Goal: Task Accomplishment & Management: Manage account settings

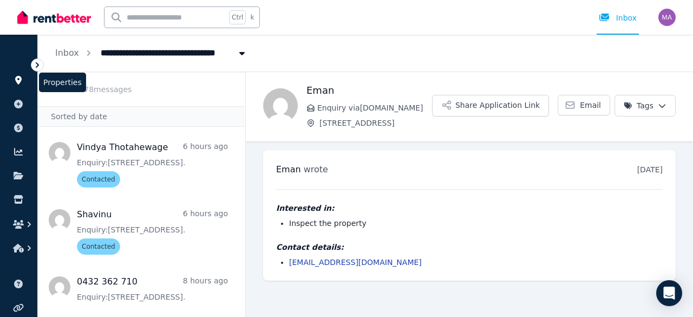
click at [24, 77] on link at bounding box center [19, 79] width 20 height 17
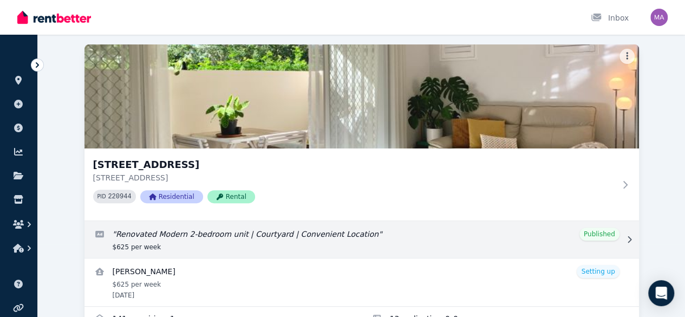
scroll to position [151, 0]
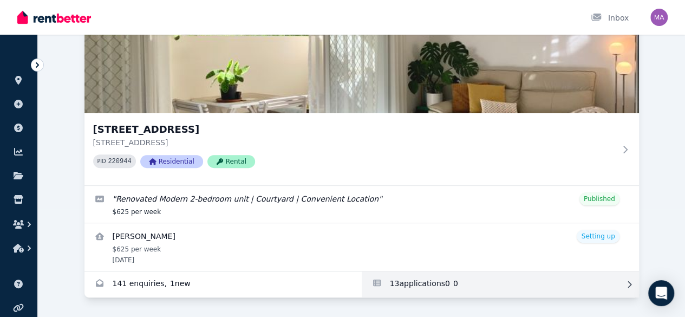
click at [362, 277] on link "Applications for Unit 1 11/13 Calder Road, Rydalmere" at bounding box center [500, 284] width 277 height 26
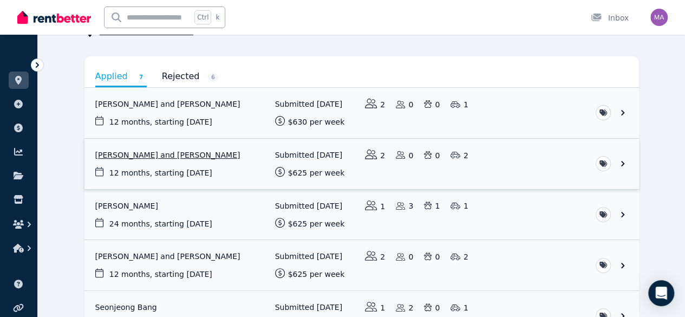
scroll to position [88, 0]
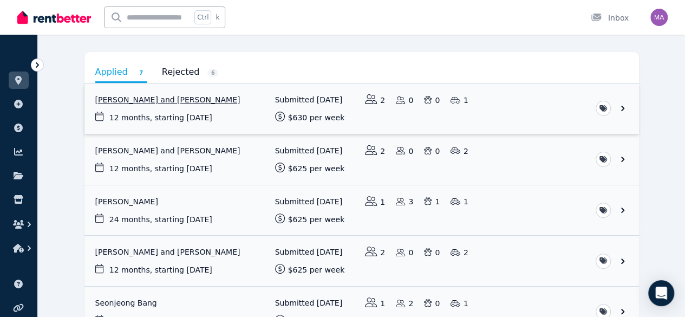
click at [218, 110] on link "View application: Conor Enright and Cassandra Cherry" at bounding box center [361, 108] width 554 height 50
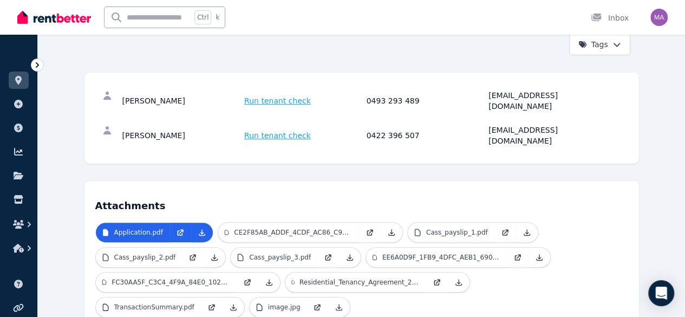
scroll to position [160, 0]
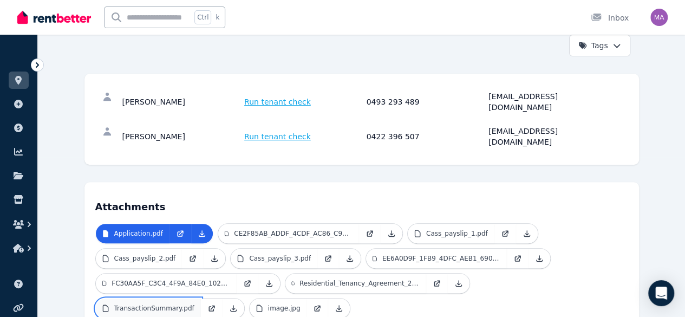
click at [201, 298] on link "TransactionSummary.pdf" at bounding box center [148, 307] width 105 height 19
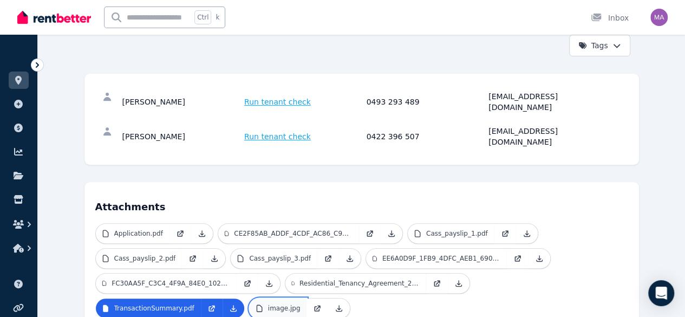
click at [300, 304] on p "image.jpg" at bounding box center [284, 308] width 32 height 9
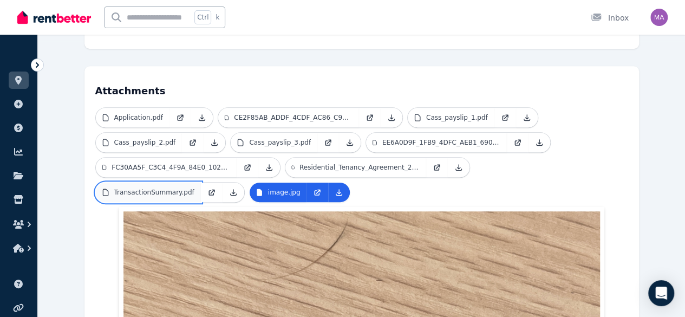
click at [194, 188] on p "TransactionSummary.pdf" at bounding box center [154, 192] width 80 height 9
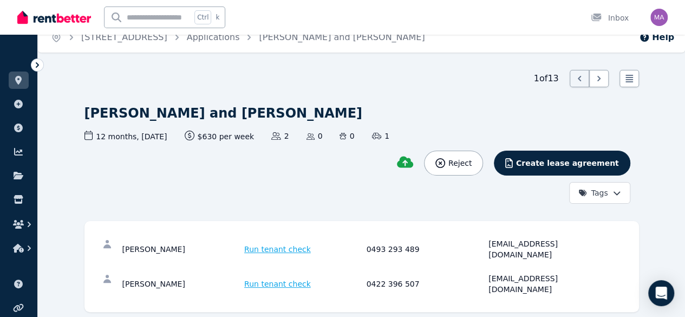
scroll to position [0, 0]
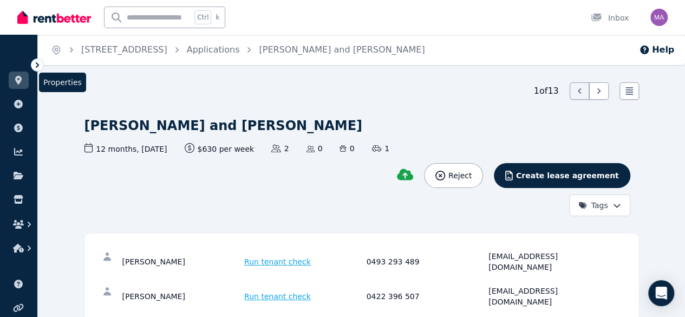
click at [17, 80] on icon at bounding box center [18, 80] width 6 height 9
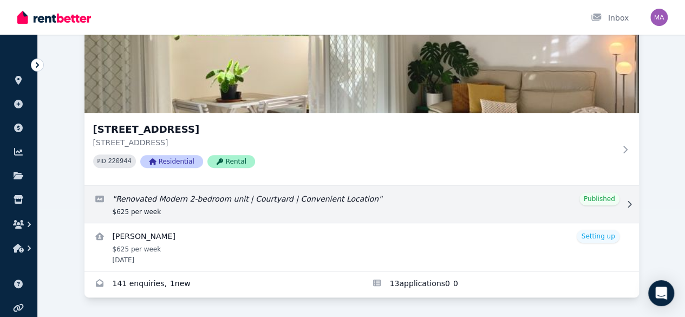
scroll to position [151, 0]
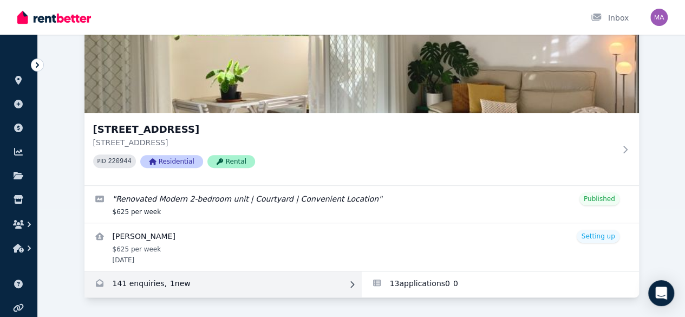
click at [84, 271] on link "Enquiries for Unit 1 11/13 Calder Road, Rydalmere" at bounding box center [222, 284] width 277 height 26
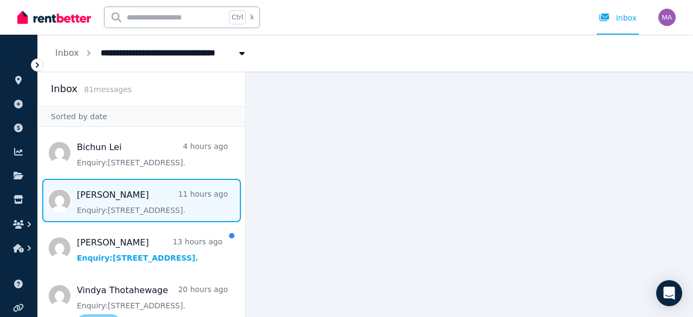
click at [134, 209] on span "Message list" at bounding box center [141, 200] width 207 height 43
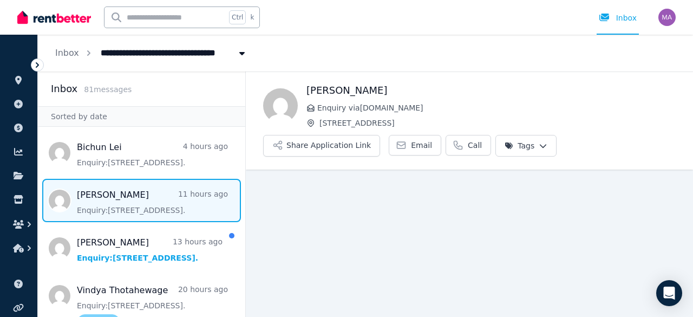
scroll to position [13, 0]
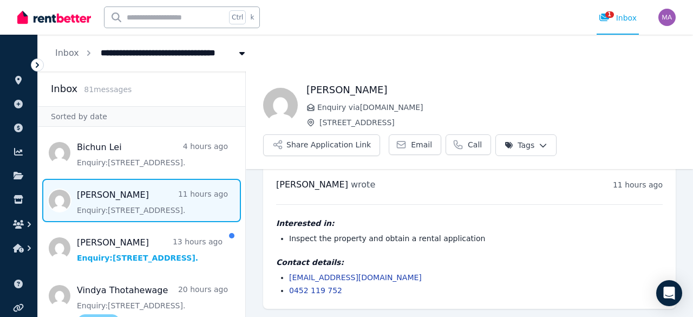
click at [379, 274] on li "[EMAIL_ADDRESS][DOMAIN_NAME]" at bounding box center [475, 277] width 373 height 11
drag, startPoint x: 379, startPoint y: 274, endPoint x: 290, endPoint y: 276, distance: 88.8
click at [290, 276] on li "[EMAIL_ADDRESS][DOMAIN_NAME]" at bounding box center [475, 277] width 373 height 11
copy link "[EMAIL_ADDRESS][DOMAIN_NAME]"
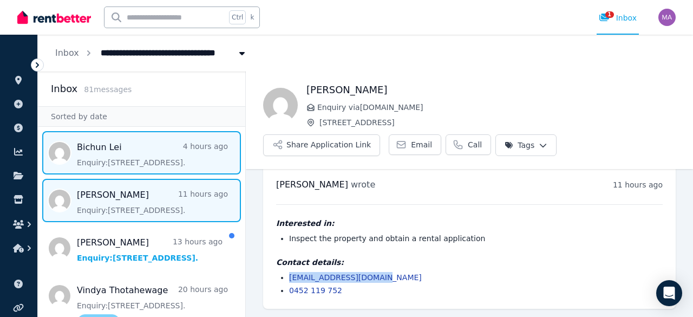
click at [159, 165] on span "Message list" at bounding box center [141, 152] width 207 height 43
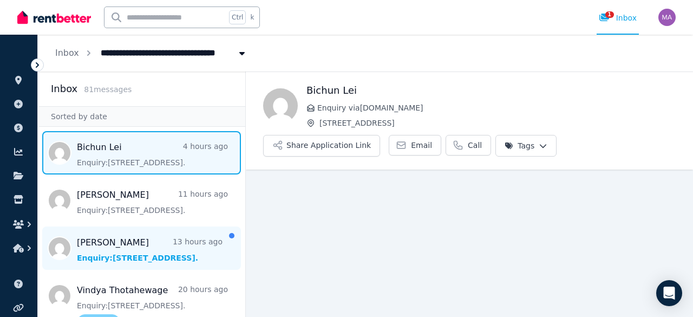
scroll to position [39, 0]
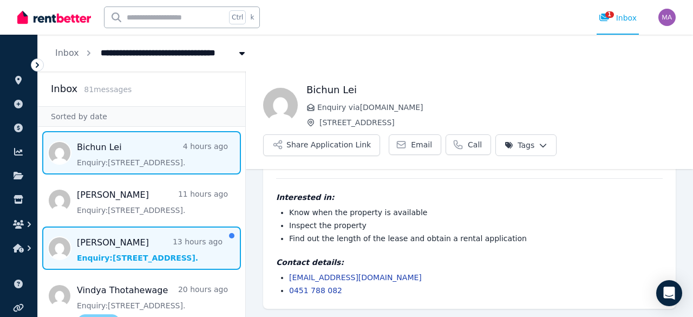
click at [140, 258] on span "Message list" at bounding box center [141, 247] width 207 height 43
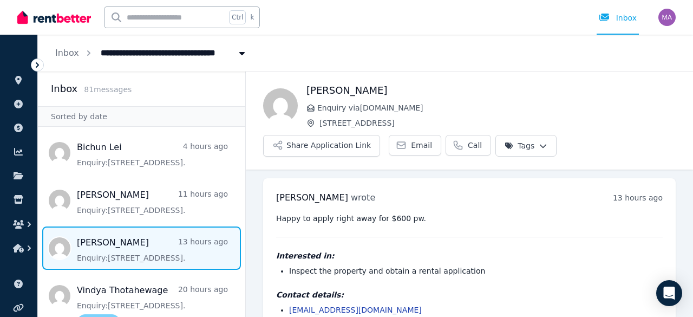
scroll to position [32, 0]
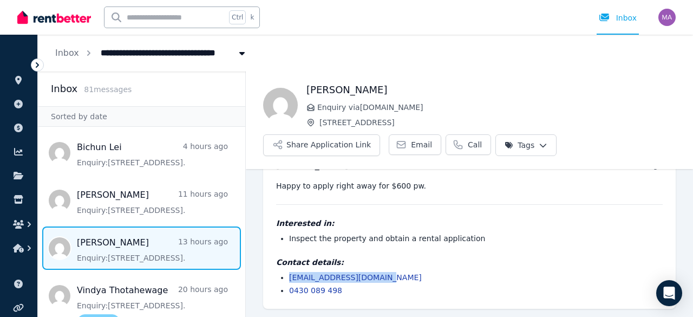
drag, startPoint x: 377, startPoint y: 277, endPoint x: 290, endPoint y: 275, distance: 86.6
click at [290, 275] on li "[EMAIL_ADDRESS][DOMAIN_NAME]" at bounding box center [475, 277] width 373 height 11
copy link "[EMAIL_ADDRESS][DOMAIN_NAME]"
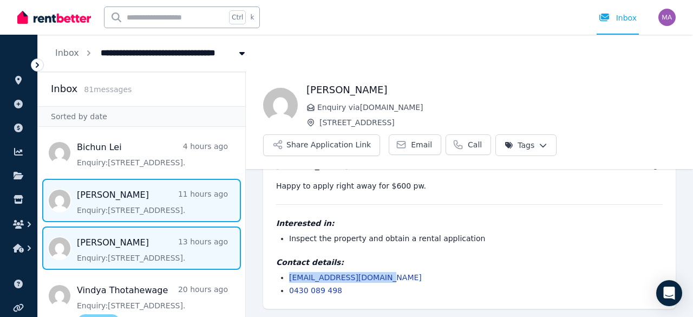
click at [159, 203] on span "Message list" at bounding box center [141, 200] width 207 height 43
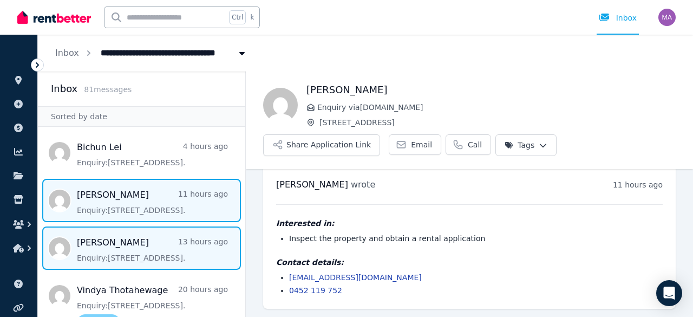
click at [199, 249] on span "Message list" at bounding box center [141, 247] width 207 height 43
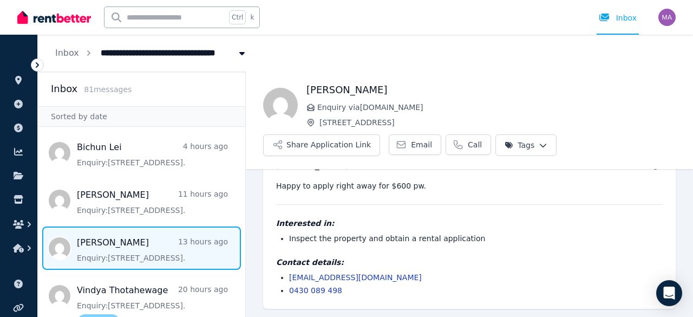
click at [534, 147] on html "**********" at bounding box center [346, 158] width 693 height 317
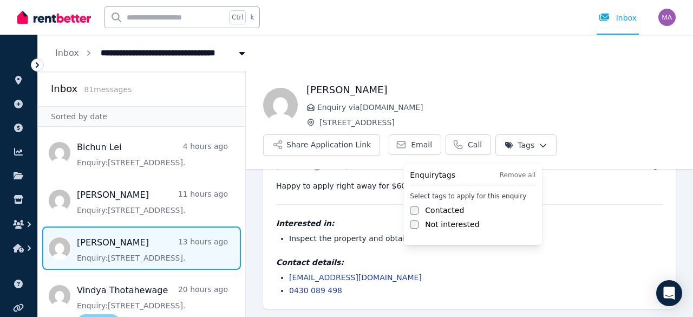
click at [443, 206] on label "Contacted" at bounding box center [444, 210] width 39 height 11
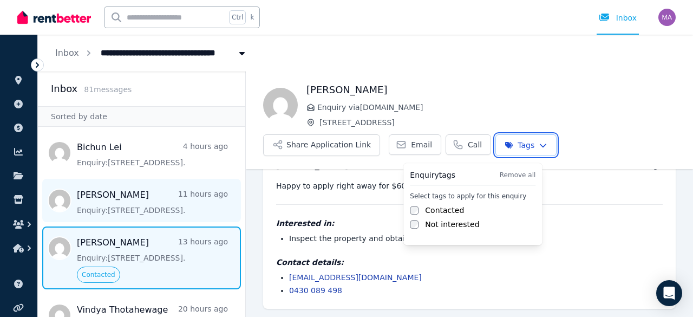
click at [177, 201] on html "**********" at bounding box center [346, 158] width 693 height 317
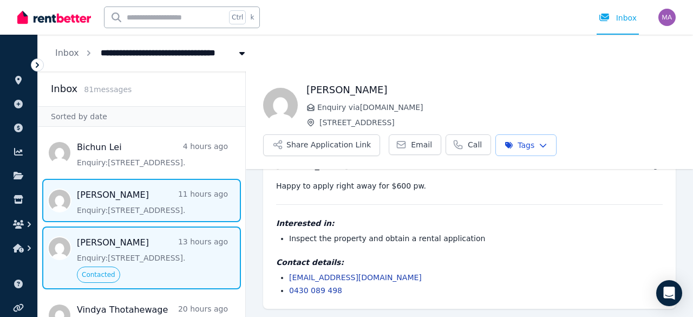
click at [177, 201] on span "Message list" at bounding box center [141, 200] width 207 height 43
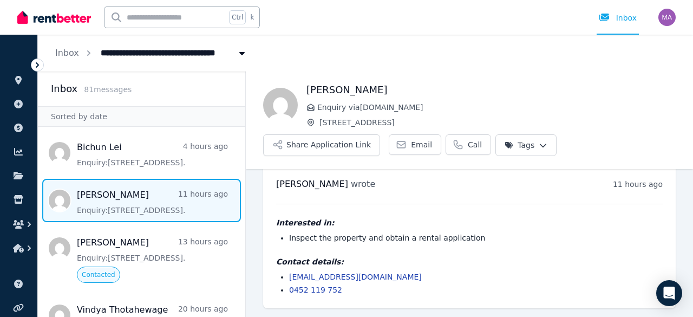
scroll to position [13, 0]
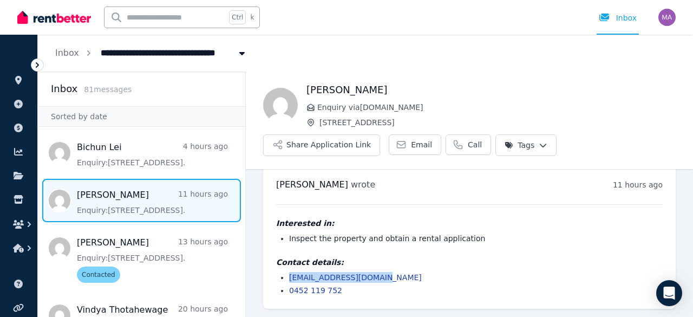
drag, startPoint x: 379, startPoint y: 278, endPoint x: 290, endPoint y: 280, distance: 88.8
click at [290, 280] on li "[EMAIL_ADDRESS][DOMAIN_NAME]" at bounding box center [475, 277] width 373 height 11
copy link "[EMAIL_ADDRESS][DOMAIN_NAME]"
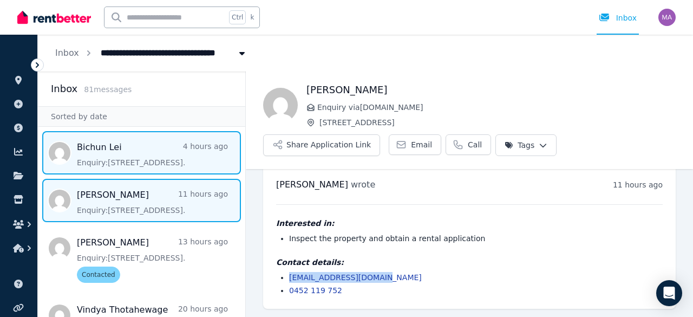
click at [149, 161] on span "Message list" at bounding box center [141, 152] width 207 height 43
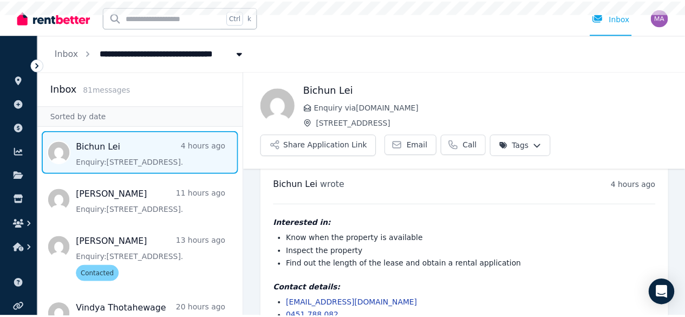
scroll to position [39, 0]
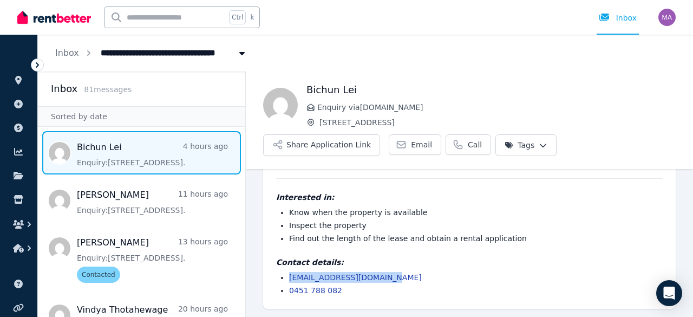
drag, startPoint x: 385, startPoint y: 276, endPoint x: 290, endPoint y: 273, distance: 95.8
click at [290, 273] on li "[EMAIL_ADDRESS][DOMAIN_NAME]" at bounding box center [475, 277] width 373 height 11
copy link "[EMAIL_ADDRESS][DOMAIN_NAME]"
click at [23, 87] on link at bounding box center [19, 79] width 20 height 17
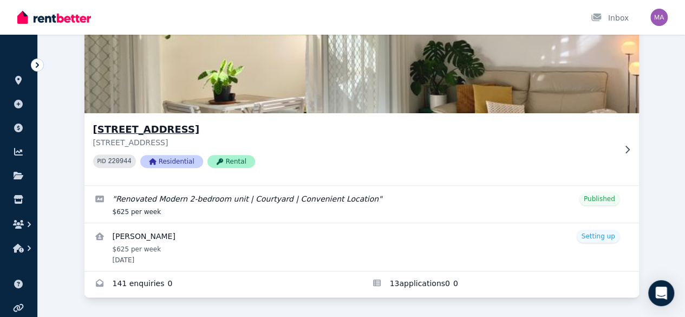
scroll to position [151, 0]
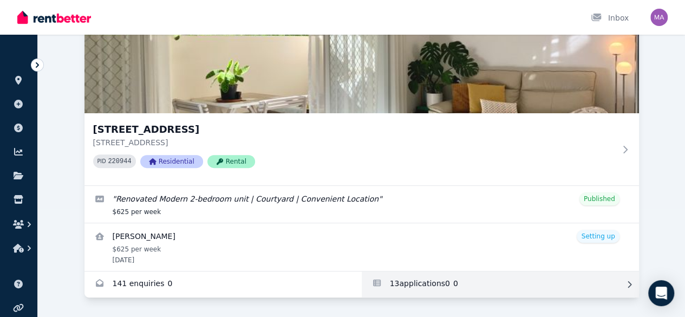
click at [362, 272] on link "Applications for Unit 1 11/13 Calder Road, Rydalmere" at bounding box center [500, 284] width 277 height 26
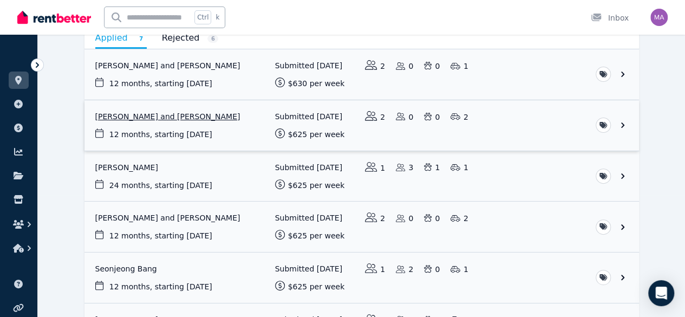
scroll to position [121, 0]
click at [639, 168] on link "View application: Joon Ho Kim" at bounding box center [361, 177] width 554 height 50
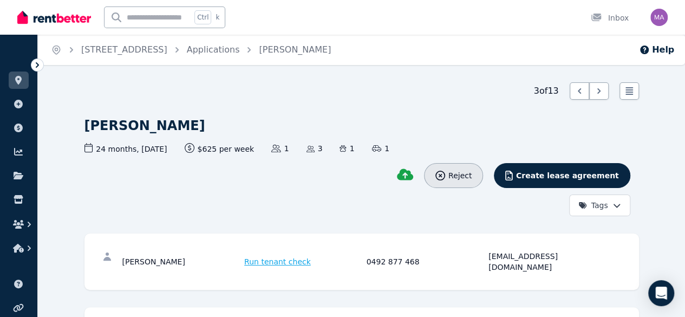
click at [471, 170] on span "Reject" at bounding box center [459, 175] width 23 height 11
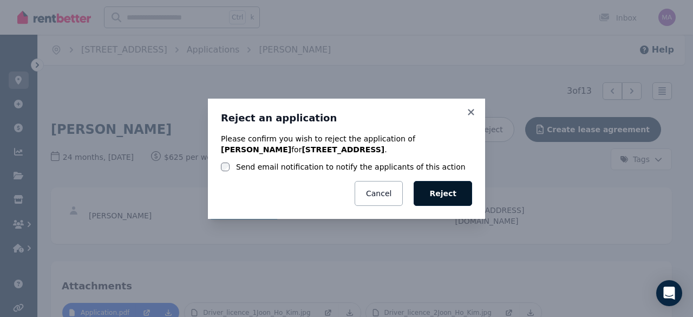
click at [454, 186] on button "Reject" at bounding box center [443, 193] width 58 height 25
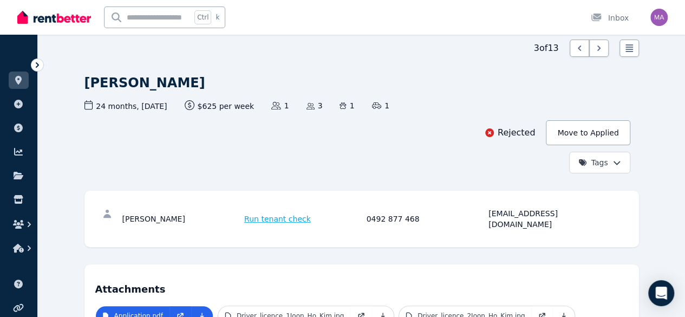
scroll to position [42, 0]
click at [28, 82] on link at bounding box center [19, 79] width 20 height 17
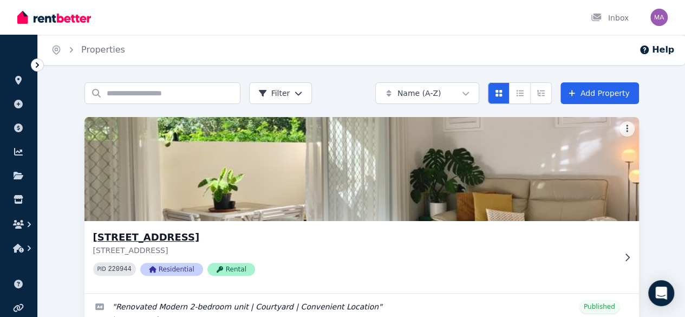
scroll to position [151, 0]
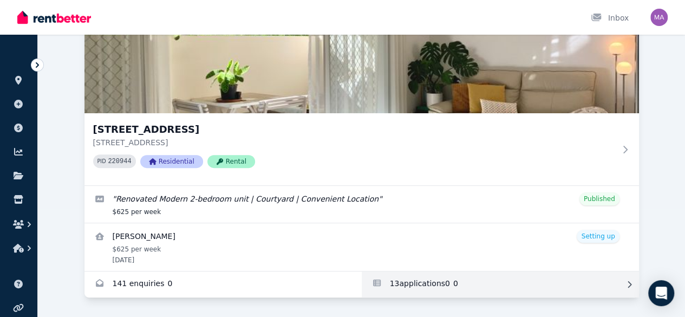
click at [362, 271] on link "Applications for Unit 1 11/13 Calder Road, Rydalmere" at bounding box center [500, 284] width 277 height 26
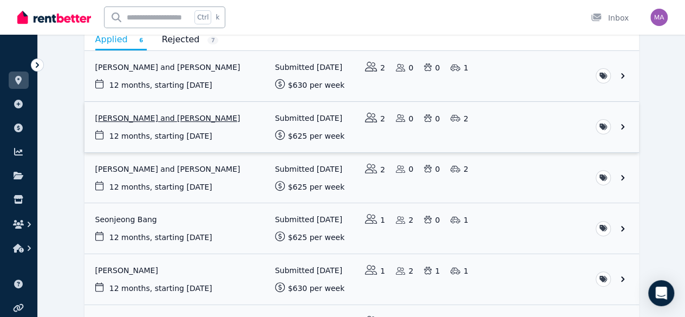
scroll to position [120, 0]
click at [160, 65] on link "View application: Conor Enright and Cassandra Cherry" at bounding box center [361, 76] width 554 height 50
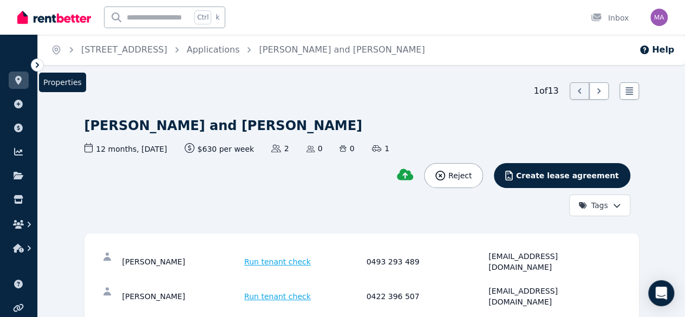
click at [21, 77] on icon at bounding box center [18, 80] width 6 height 9
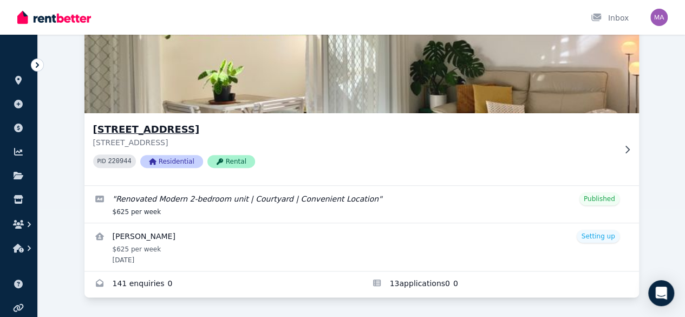
scroll to position [149, 0]
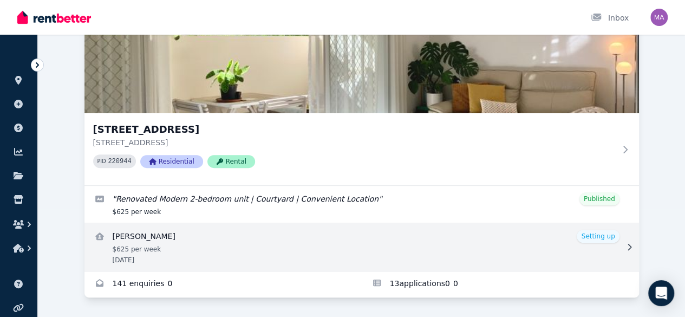
click at [621, 241] on div at bounding box center [626, 246] width 11 height 11
click at [624, 243] on icon at bounding box center [629, 247] width 11 height 8
click at [117, 233] on link "View details for Joon Ho Kim" at bounding box center [361, 247] width 554 height 48
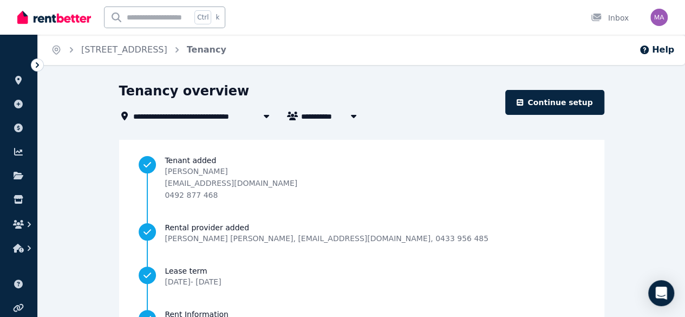
scroll to position [15, 0]
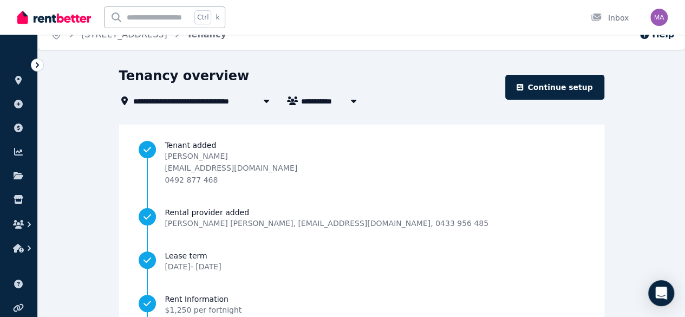
click at [352, 106] on button "button" at bounding box center [353, 100] width 19 height 13
type input "**********"
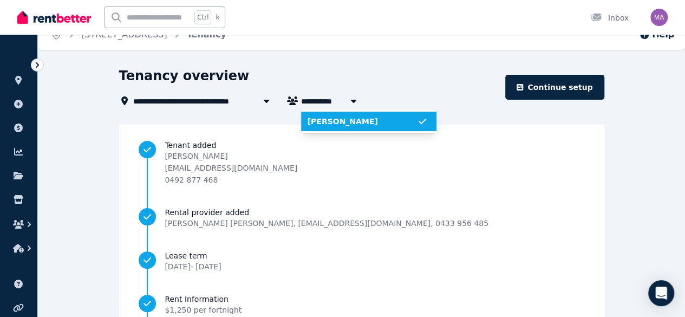
click at [352, 106] on button "button" at bounding box center [353, 100] width 19 height 13
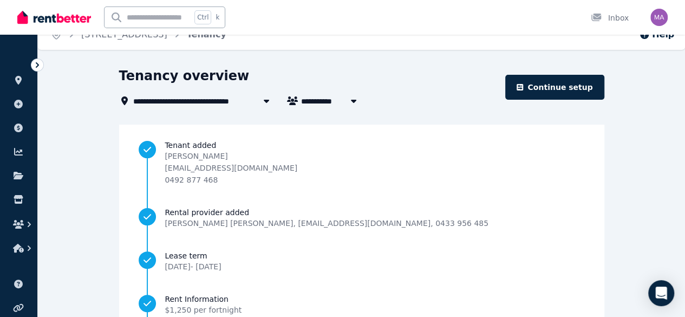
click at [445, 103] on div "**********" at bounding box center [309, 100] width 380 height 13
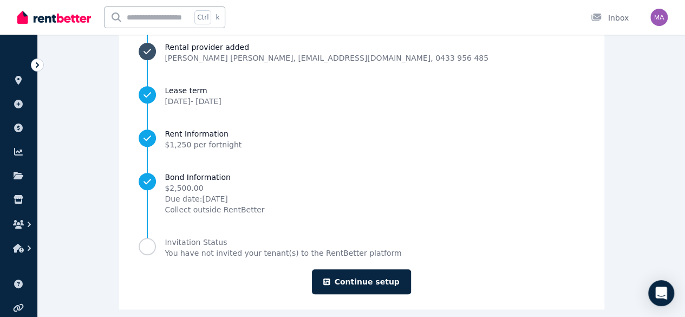
scroll to position [192, 0]
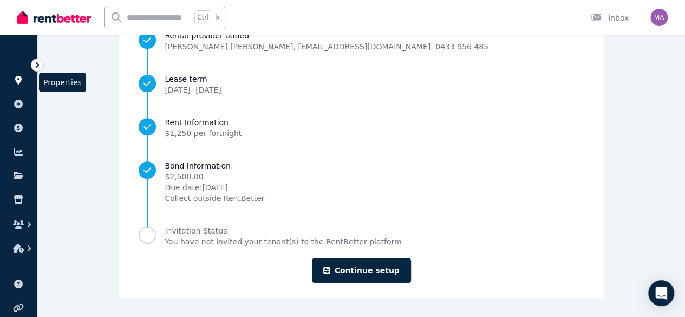
click at [22, 84] on link at bounding box center [19, 79] width 20 height 17
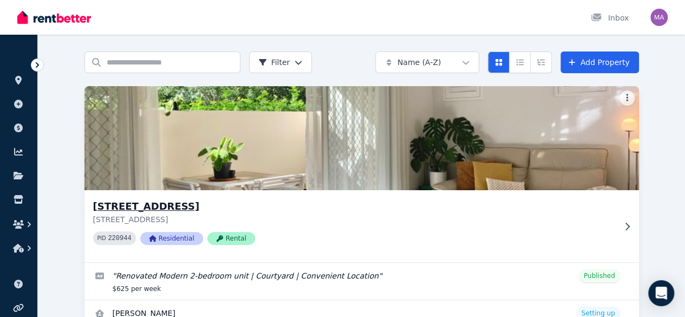
scroll to position [151, 0]
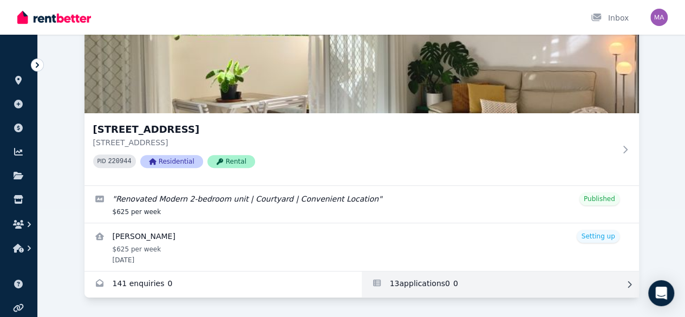
click at [362, 271] on link "Applications for Unit 1 11/13 Calder Road, Rydalmere" at bounding box center [500, 284] width 277 height 26
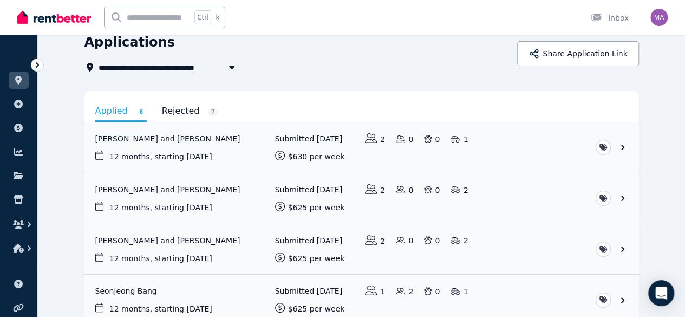
scroll to position [50, 0]
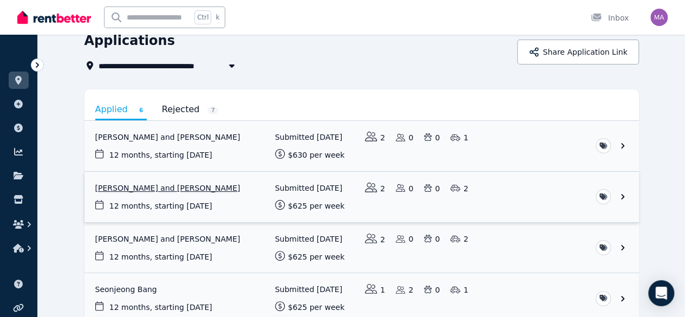
click at [141, 185] on link "View application: Sneha Rai and Kalyan Shrestha" at bounding box center [361, 197] width 554 height 50
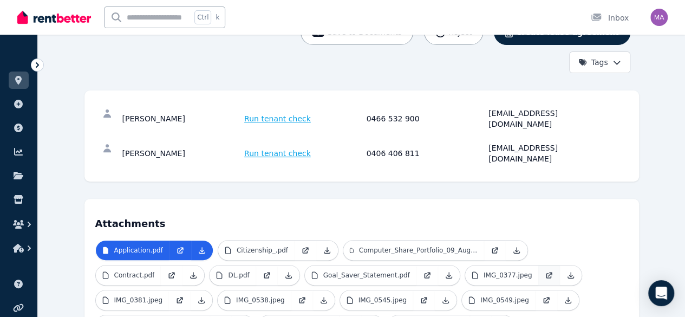
scroll to position [150, 0]
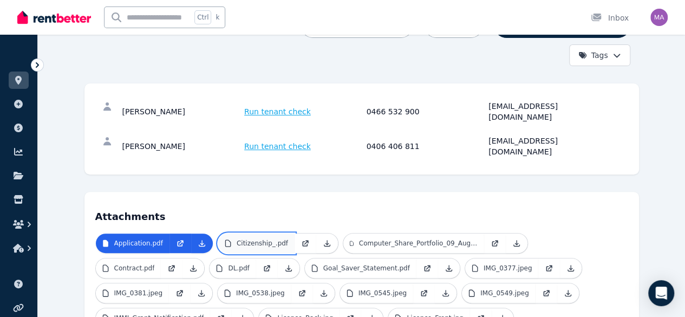
click at [237, 239] on p "Citizenship_.pdf" at bounding box center [262, 243] width 51 height 9
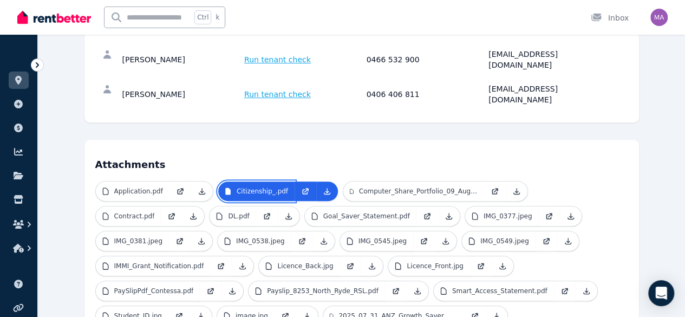
scroll to position [241, 0]
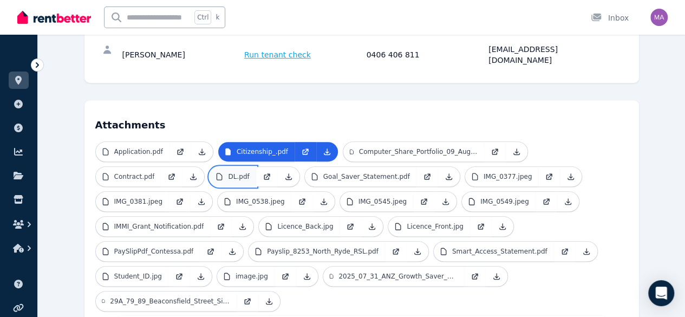
click at [209, 167] on link "DL.pdf" at bounding box center [232, 176] width 46 height 19
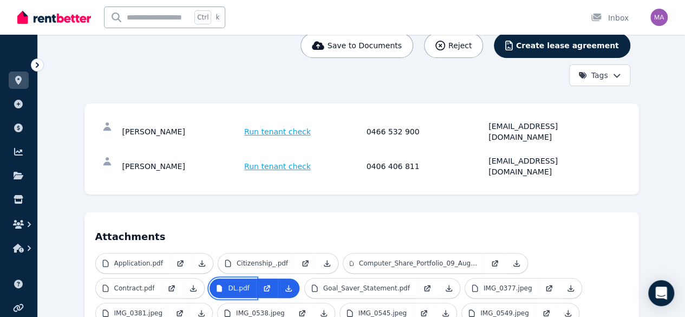
scroll to position [163, 0]
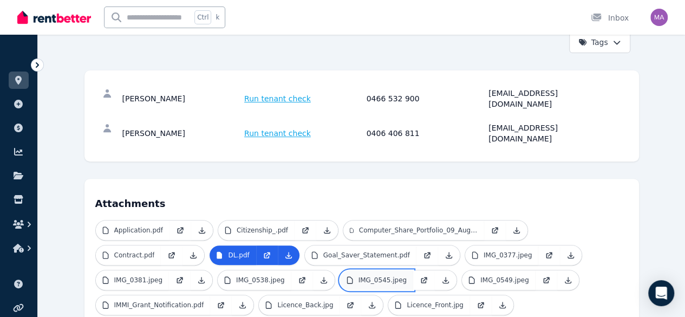
click at [358, 275] on p "IMG_0545.jpeg" at bounding box center [382, 279] width 49 height 9
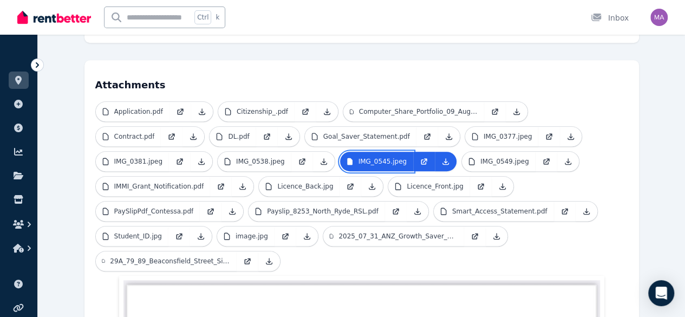
scroll to position [281, 0]
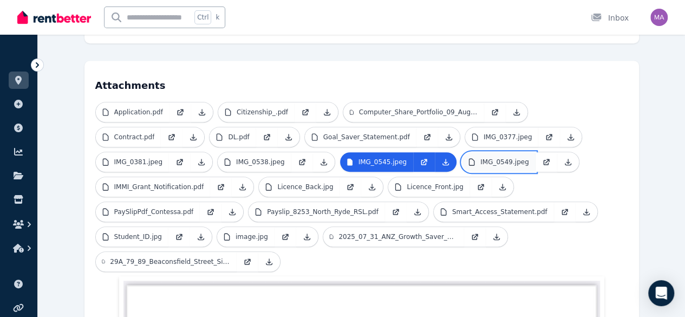
click at [480, 157] on p "IMG_0549.jpeg" at bounding box center [504, 161] width 49 height 9
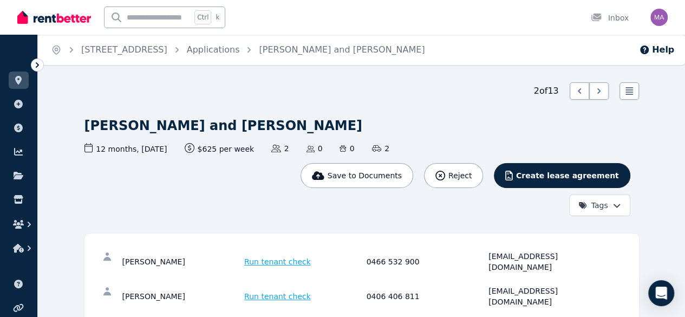
scroll to position [152, 0]
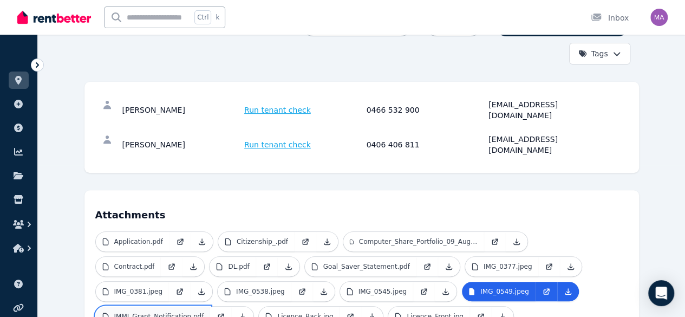
click at [204, 312] on p "IMMI_Grant_Notification.pdf" at bounding box center [159, 316] width 90 height 9
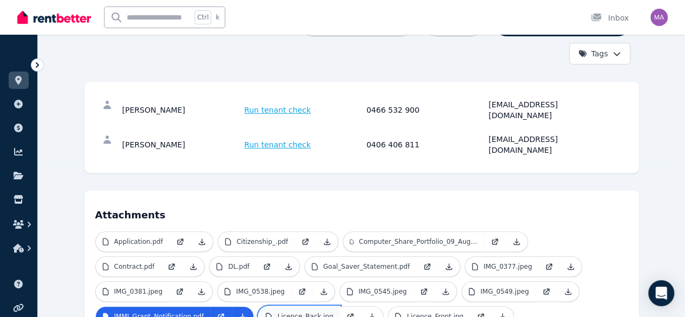
click at [333, 312] on p "Licence_Back.jpg" at bounding box center [305, 316] width 56 height 9
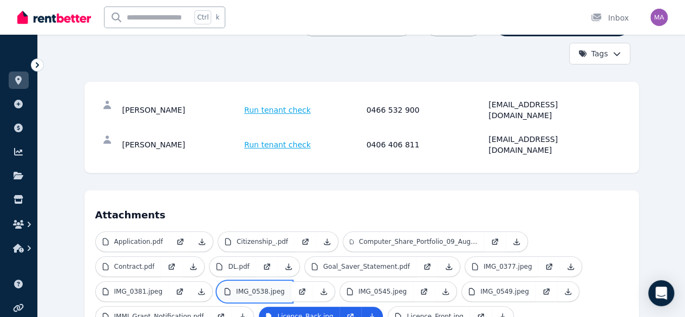
click at [285, 287] on p "IMG_0538.jpeg" at bounding box center [260, 291] width 49 height 9
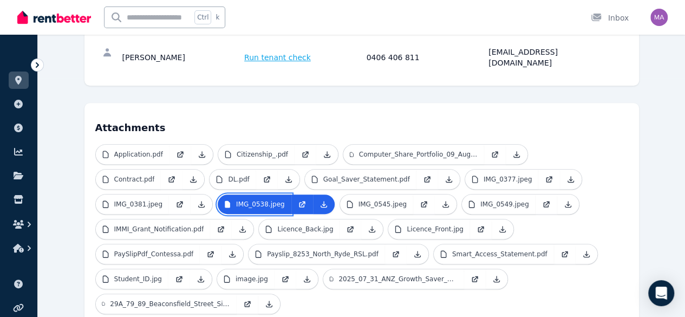
scroll to position [238, 0]
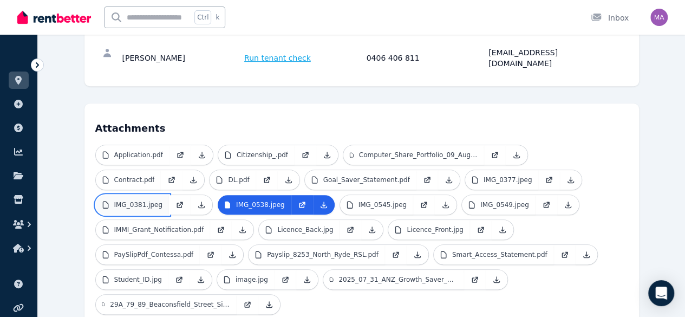
click at [163, 200] on p "IMG_0381.jpeg" at bounding box center [138, 204] width 49 height 9
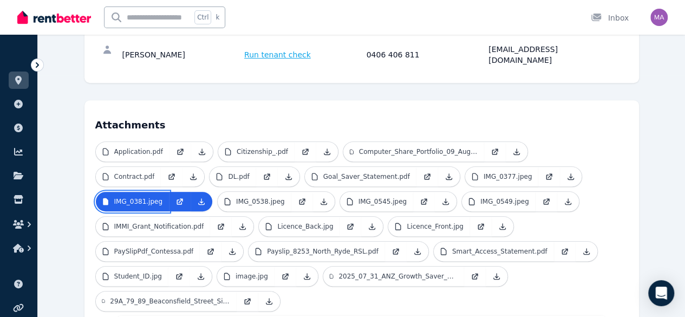
scroll to position [240, 0]
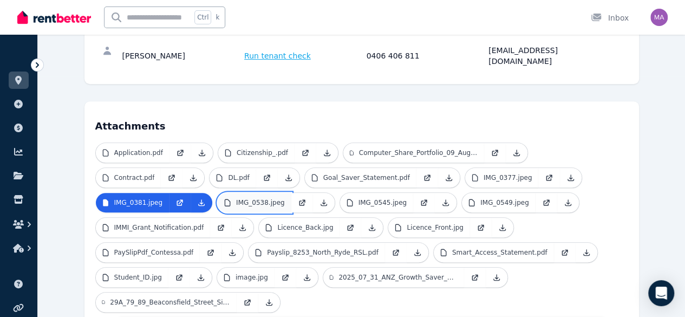
click at [285, 198] on p "IMG_0538.jpeg" at bounding box center [260, 202] width 49 height 9
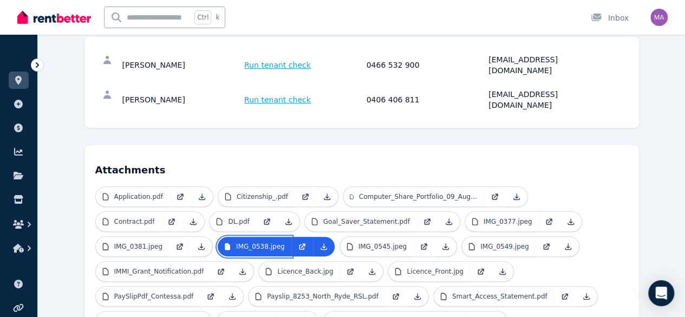
scroll to position [197, 0]
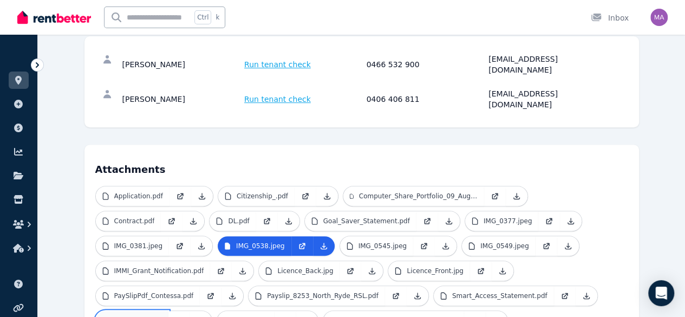
click at [168, 311] on link "Student_ID.jpg" at bounding box center [132, 320] width 73 height 19
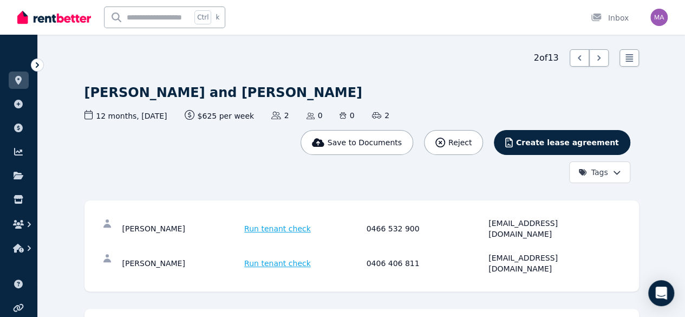
scroll to position [0, 0]
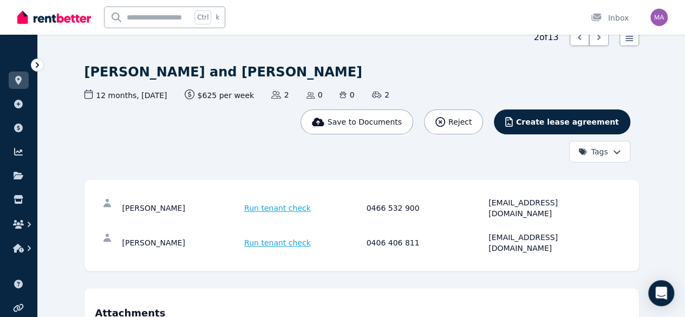
scroll to position [53, 0]
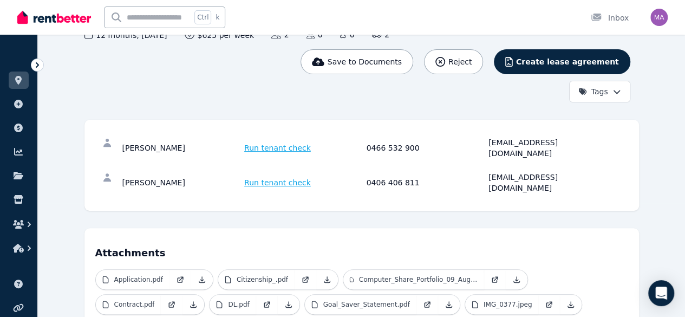
scroll to position [113, 0]
